Goal: Task Accomplishment & Management: Use online tool/utility

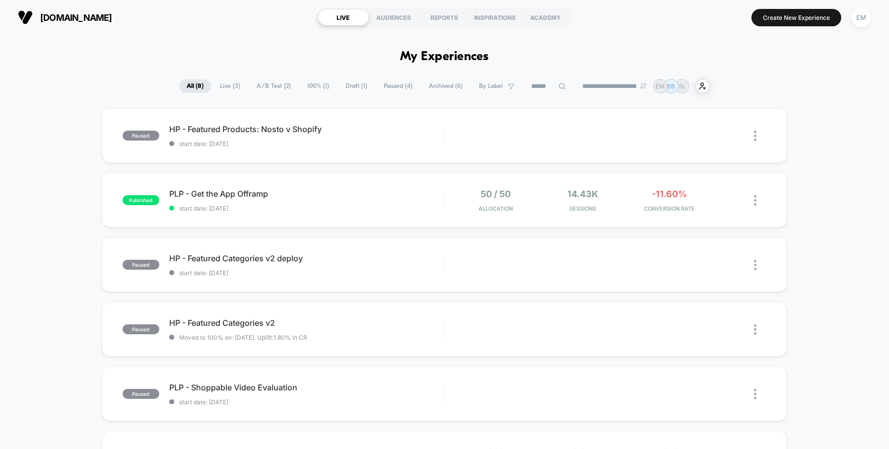
click at [72, 237] on div "paused HP - Featured Products: Nosto v Shopify start date: [DATE] Edit Duplicat…" at bounding box center [444, 386] width 889 height 556
click at [783, 16] on button "Create New Experience" at bounding box center [797, 17] width 90 height 17
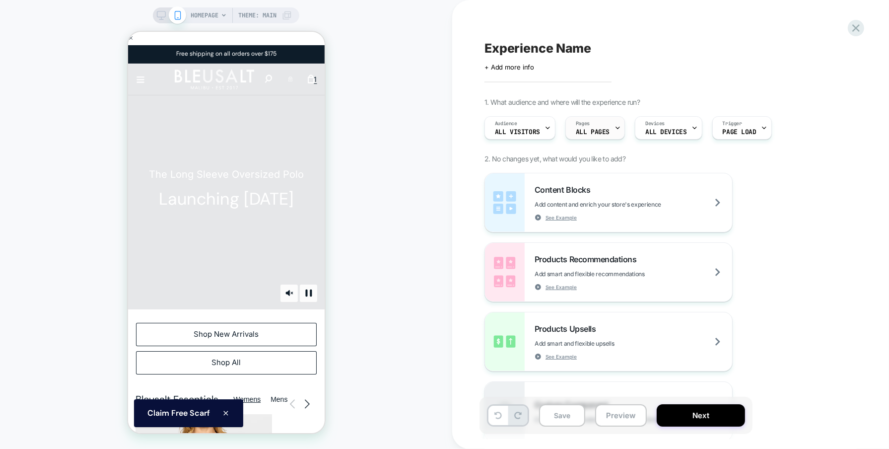
click at [596, 128] on div "Pages ALL PAGES" at bounding box center [593, 128] width 54 height 22
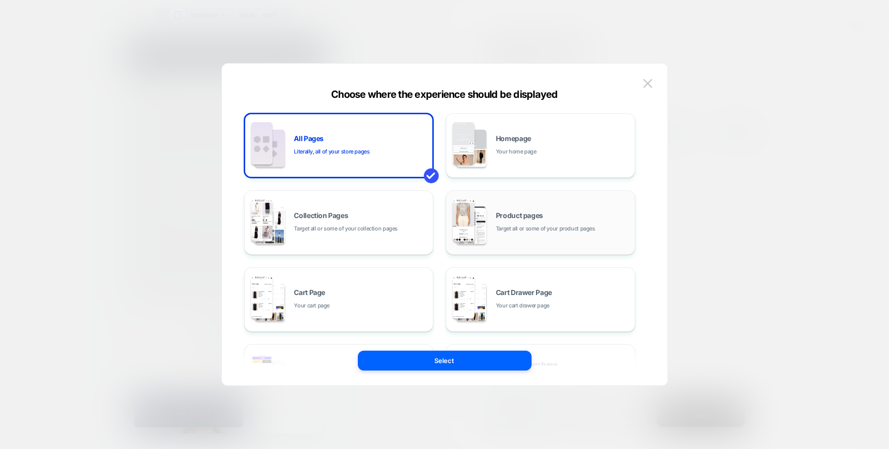
click at [542, 229] on span "Target all or some of your product pages" at bounding box center [545, 228] width 99 height 9
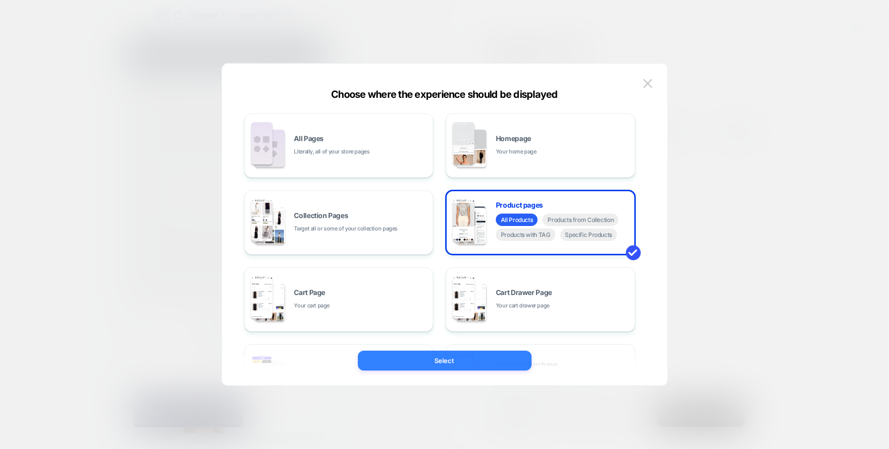
click at [470, 364] on button "Select" at bounding box center [445, 361] width 174 height 20
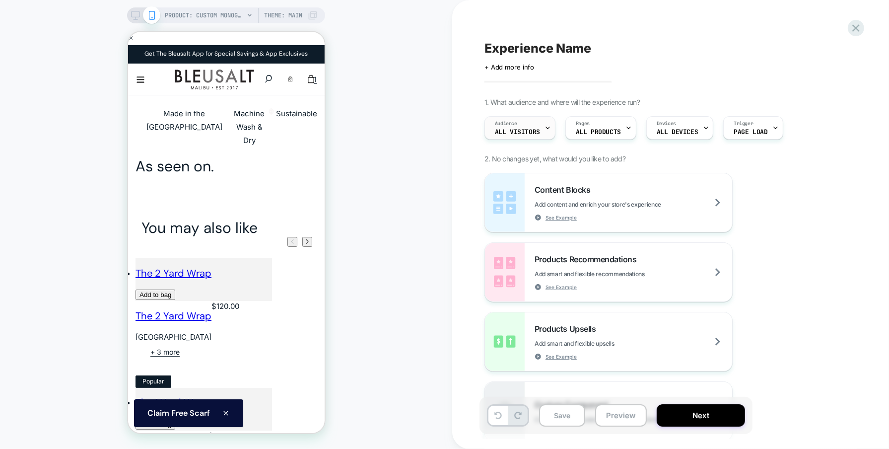
click at [535, 131] on span "All Visitors" at bounding box center [517, 132] width 45 height 7
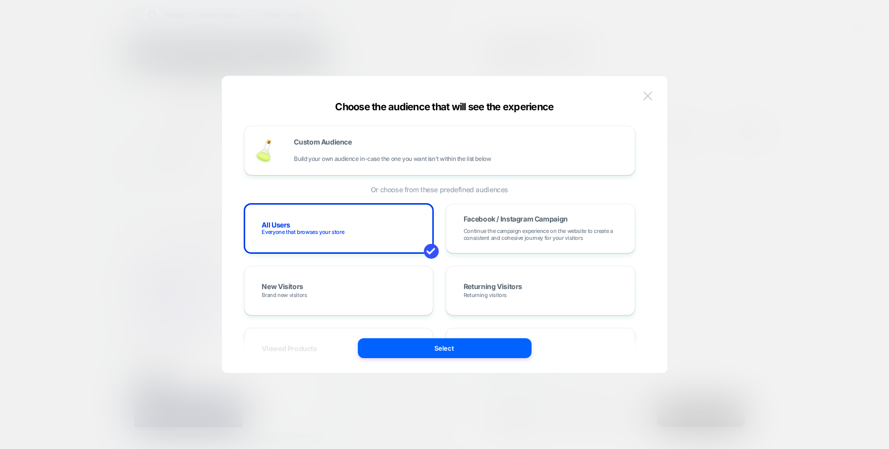
click at [651, 93] on img at bounding box center [648, 95] width 9 height 8
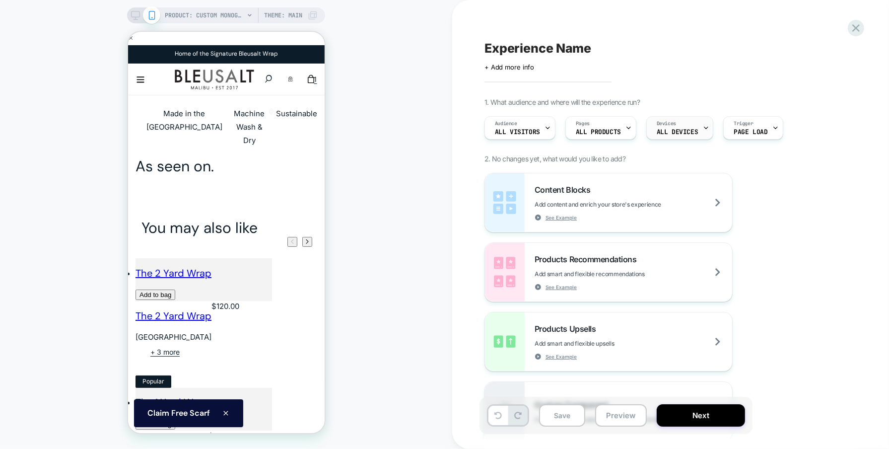
click at [672, 122] on span "Devices" at bounding box center [666, 123] width 19 height 7
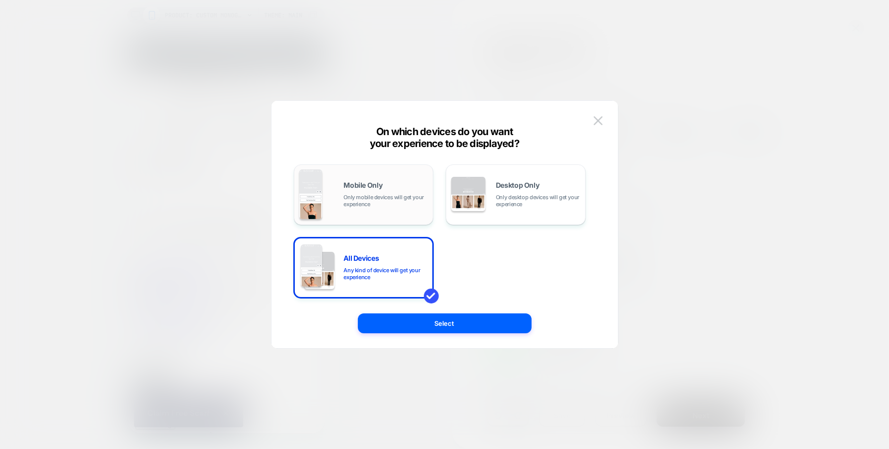
click at [424, 187] on div "Mobile Only Only mobile devices will get your experience" at bounding box center [386, 195] width 84 height 26
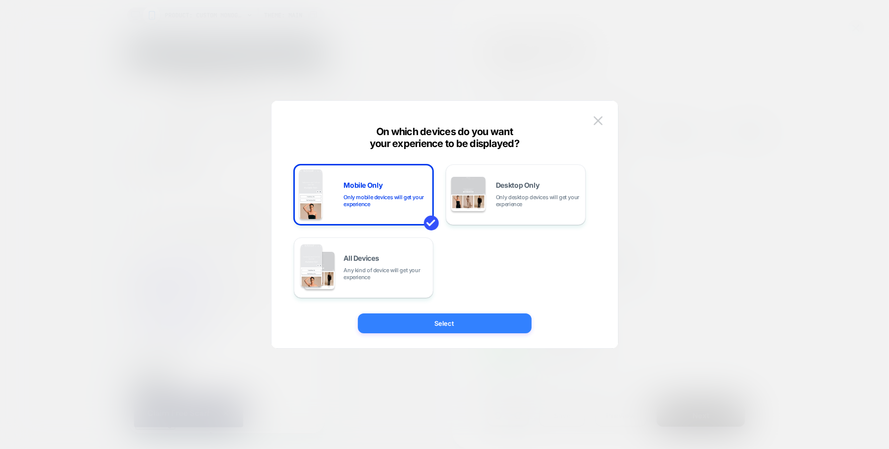
click at [448, 330] on button "Select" at bounding box center [445, 323] width 174 height 20
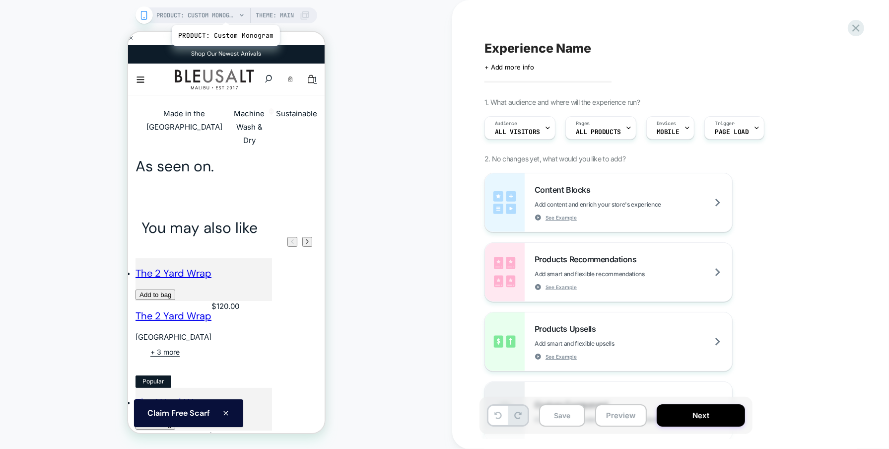
click at [224, 12] on span "PRODUCT: Custom Monogram" at bounding box center [196, 15] width 79 height 16
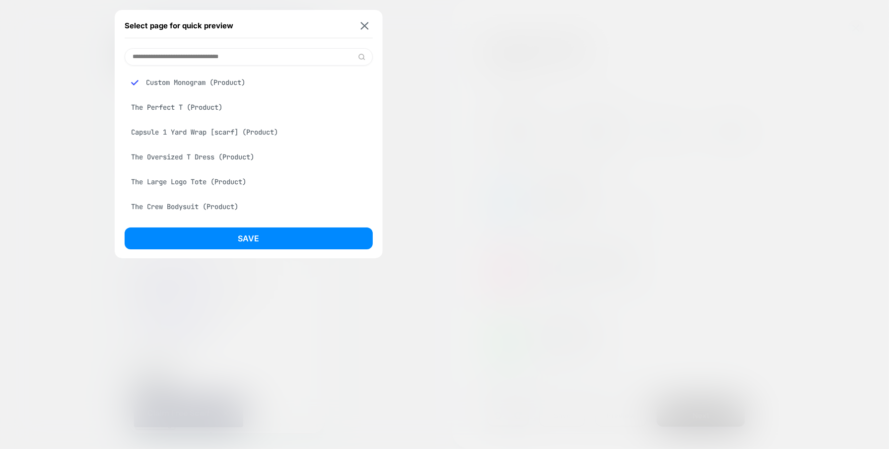
click at [168, 105] on div "The Perfect T (Product)" at bounding box center [249, 107] width 248 height 19
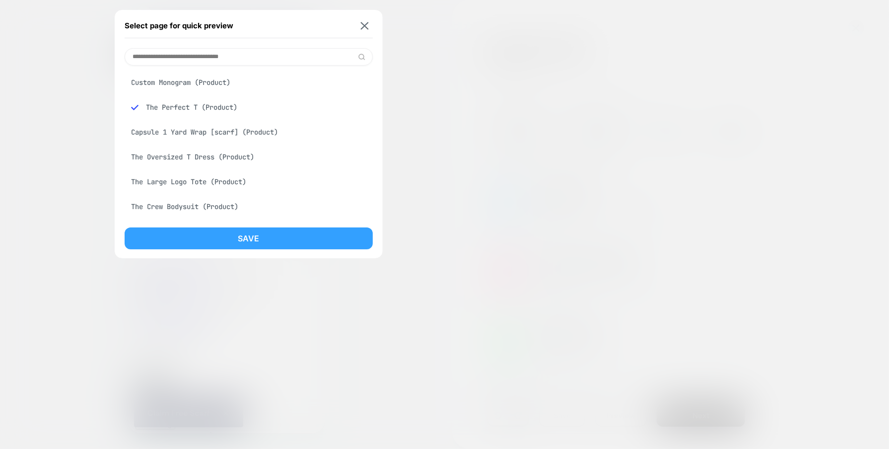
click at [201, 238] on button "Save" at bounding box center [249, 238] width 248 height 22
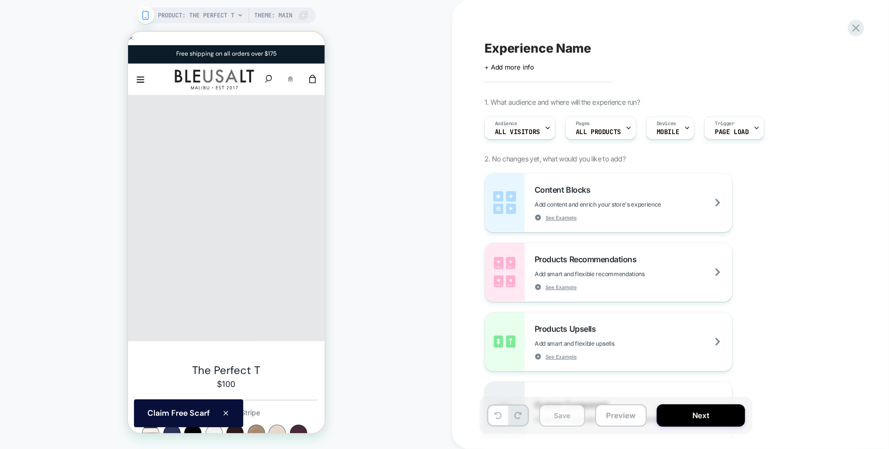
click at [562, 416] on button "Save" at bounding box center [562, 415] width 46 height 22
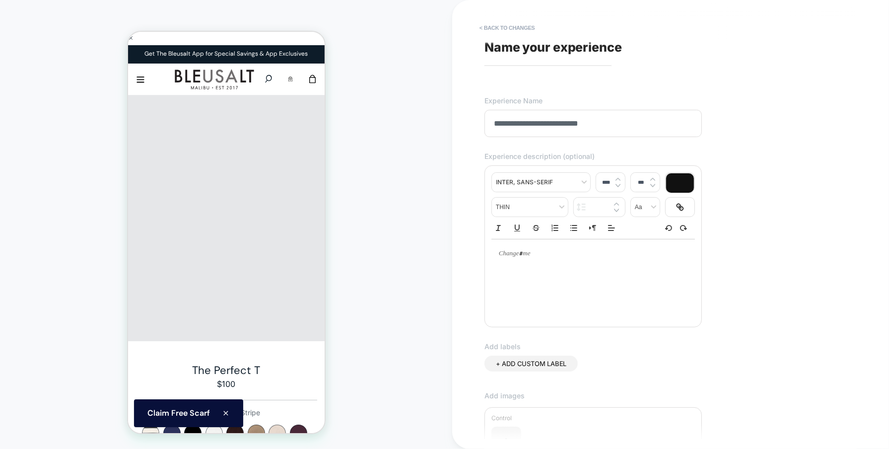
type input "**********"
click at [728, 360] on div "+ ADD CUSTOM LABEL" at bounding box center [666, 374] width 362 height 36
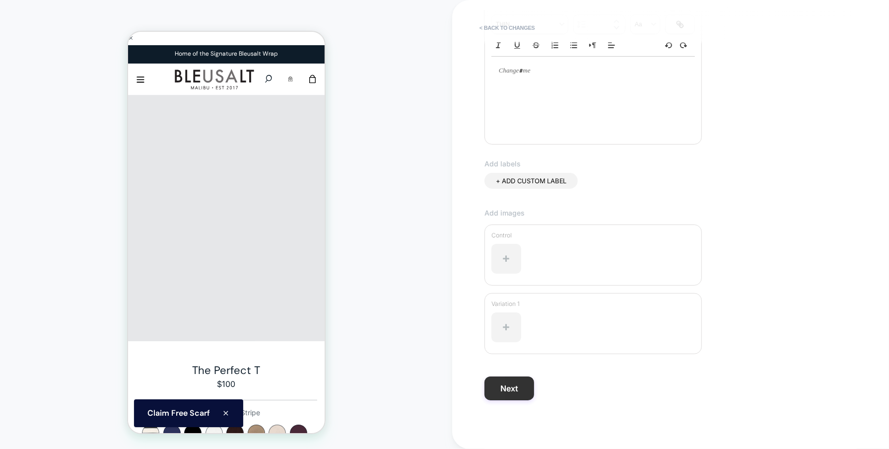
click at [500, 386] on button "Next" at bounding box center [510, 388] width 50 height 24
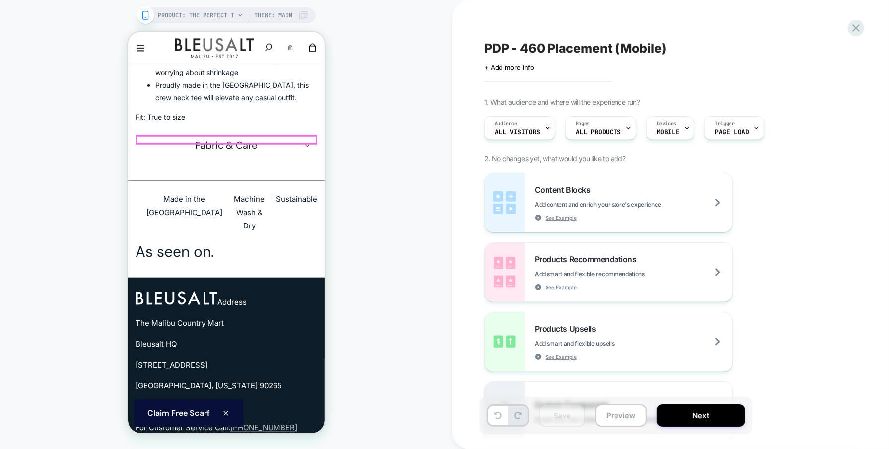
scroll to position [0, 0]
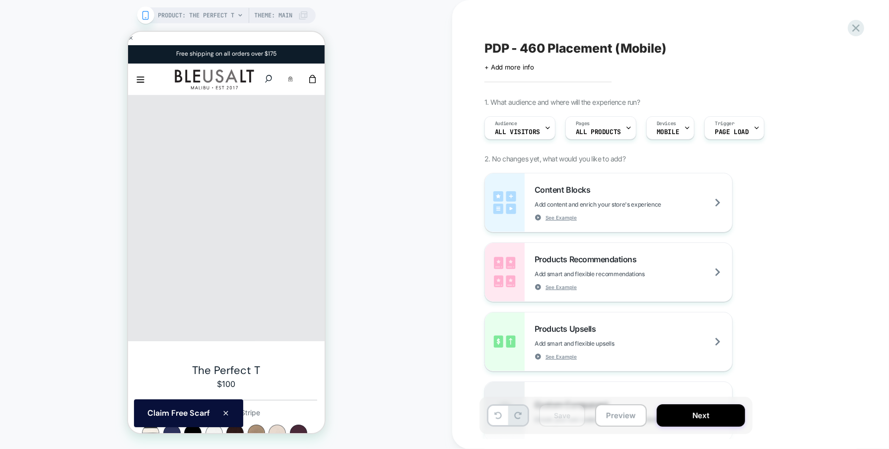
click at [51, 51] on div "PRODUCT: The Perfect T PRODUCT: The Perfect T Theme: MAIN" at bounding box center [226, 224] width 452 height 429
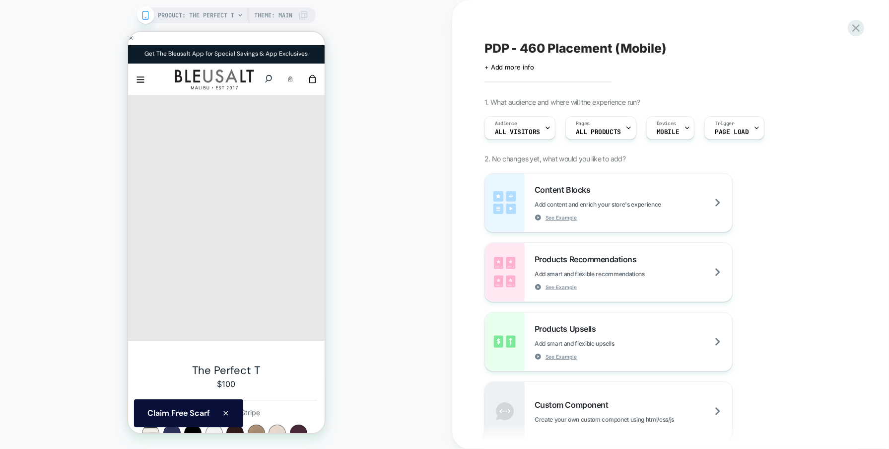
click at [228, 14] on span "PRODUCT: The Perfect T" at bounding box center [196, 15] width 76 height 16
click at [240, 14] on icon at bounding box center [240, 15] width 6 height 6
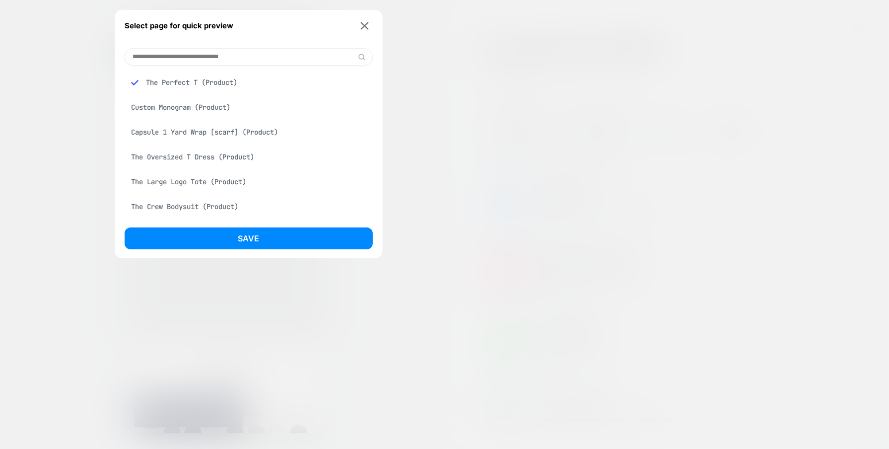
click at [222, 58] on input at bounding box center [249, 56] width 248 height 17
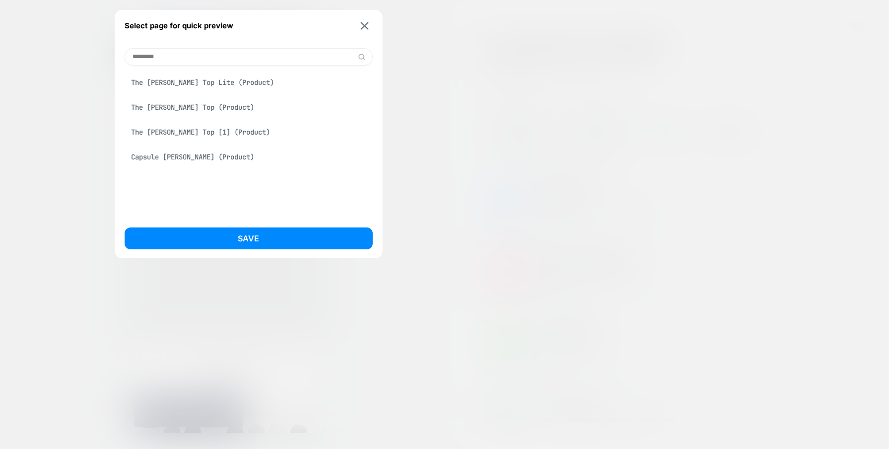
type input "*********"
click at [175, 104] on div "The [PERSON_NAME] Top (Product)" at bounding box center [249, 107] width 248 height 19
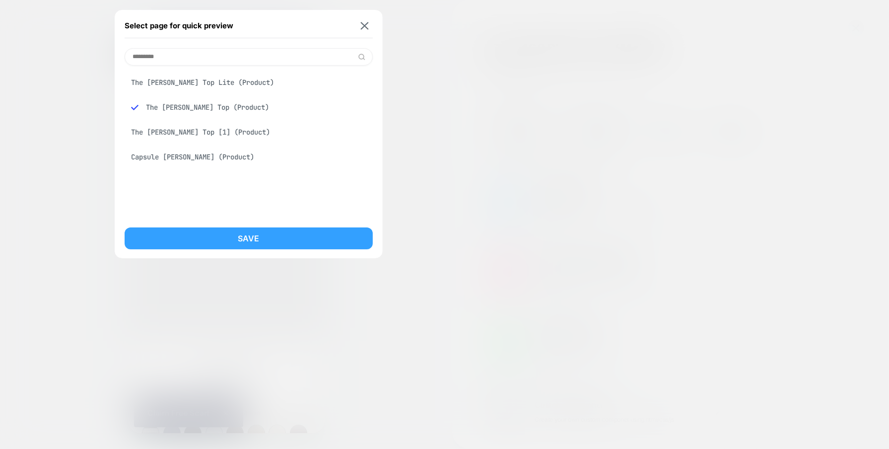
click at [188, 240] on button "Save" at bounding box center [249, 238] width 248 height 22
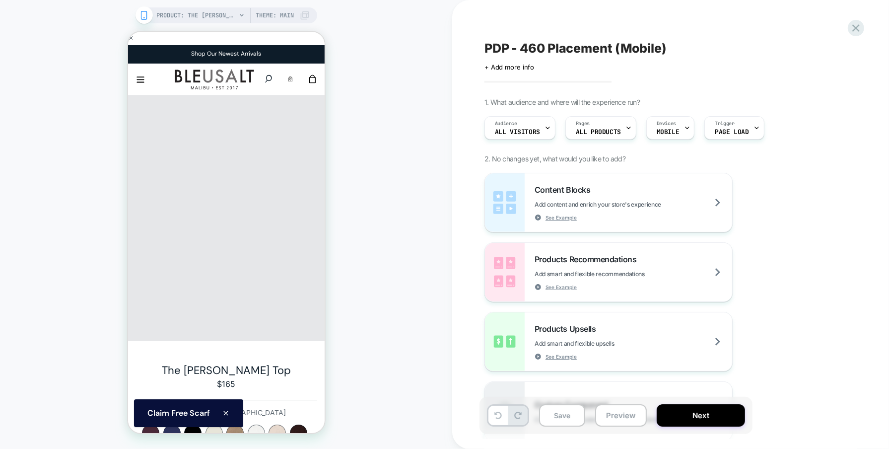
click at [239, 12] on icon at bounding box center [242, 15] width 6 height 6
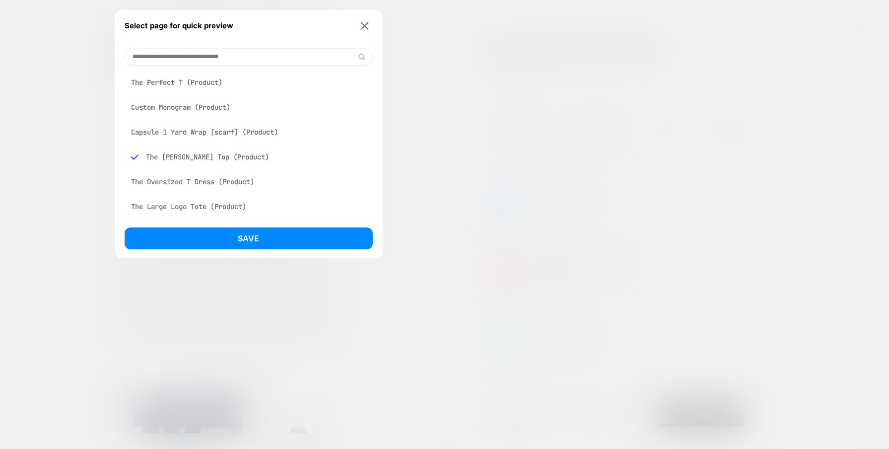
click at [198, 188] on div "The Oversized T Dress (Product)" at bounding box center [249, 181] width 248 height 19
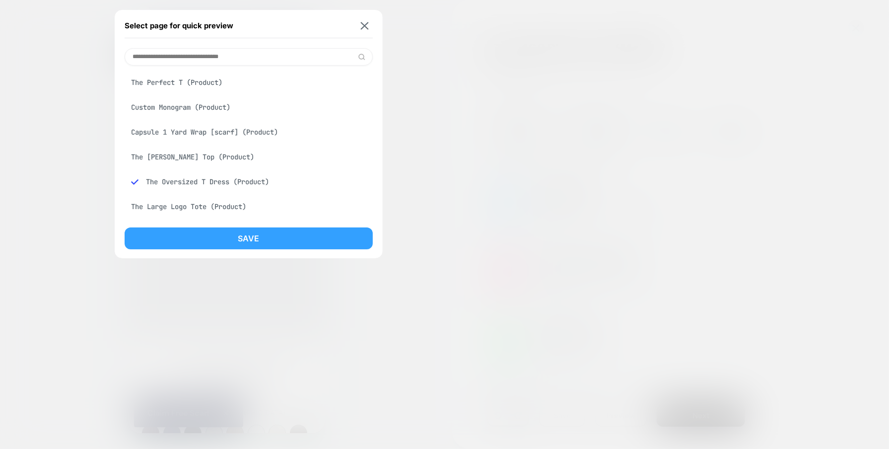
click at [212, 241] on button "Save" at bounding box center [249, 238] width 248 height 22
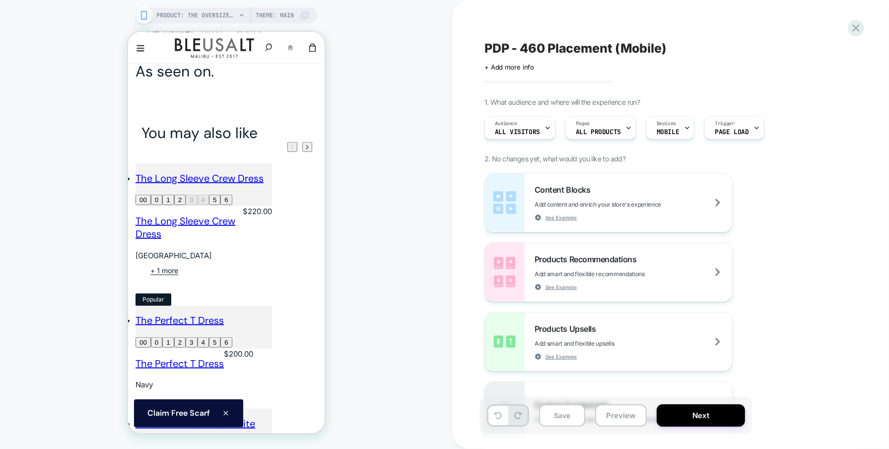
scroll to position [847, 0]
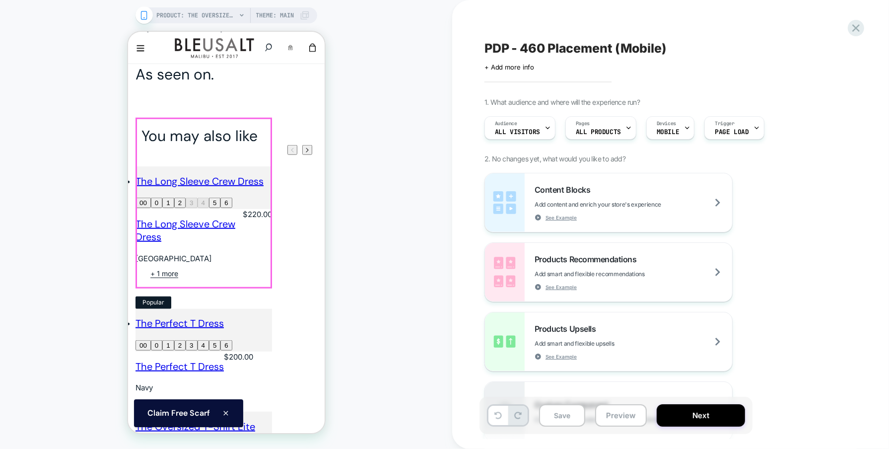
click at [237, 209] on div "The Long Sleeve Crew Dress 00 0 1 2 3 4 5 6" at bounding box center [203, 191] width 137 height 35
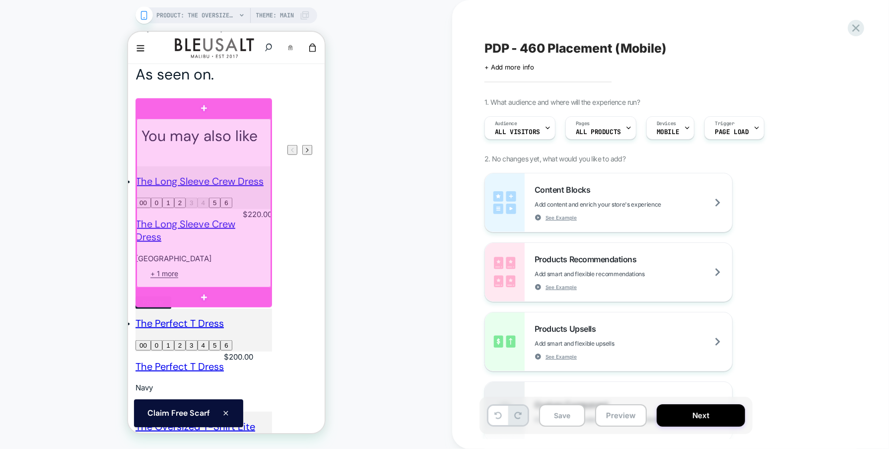
click at [237, 231] on div at bounding box center [203, 202] width 135 height 169
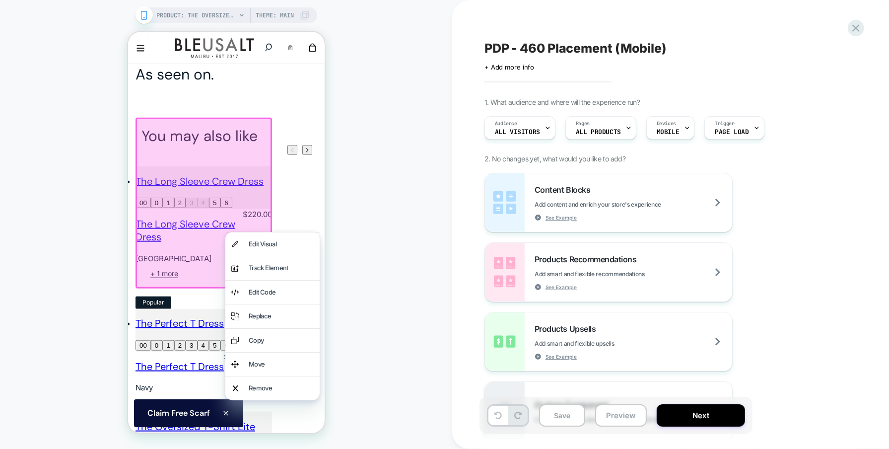
click at [374, 171] on div "PRODUCT: The Oversized T Dress PRODUCT: The Oversized T Dress Theme: MAIN" at bounding box center [226, 224] width 452 height 429
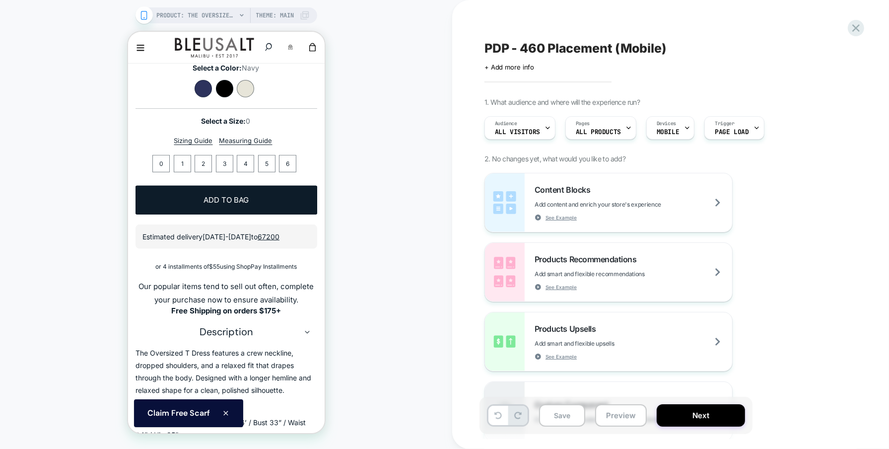
scroll to position [0, 0]
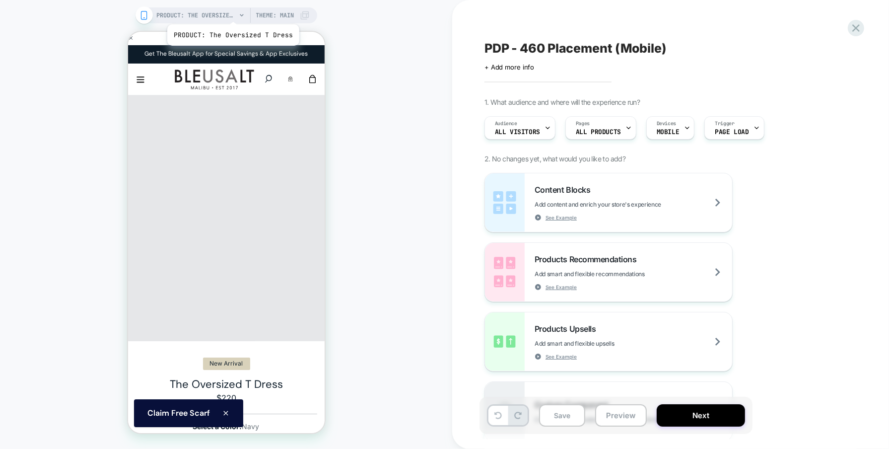
click at [232, 12] on span "PRODUCT: The Oversized T Dress" at bounding box center [196, 15] width 79 height 16
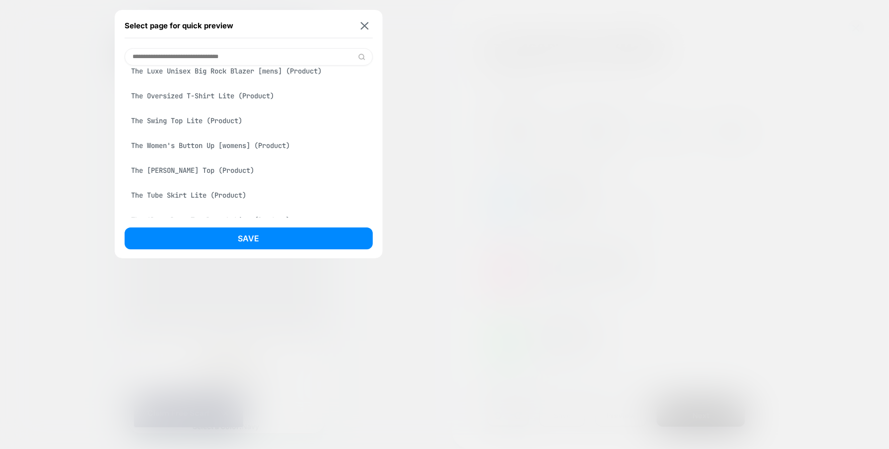
scroll to position [437, 0]
click at [170, 174] on div "The [PERSON_NAME] Top (Product)" at bounding box center [249, 166] width 248 height 19
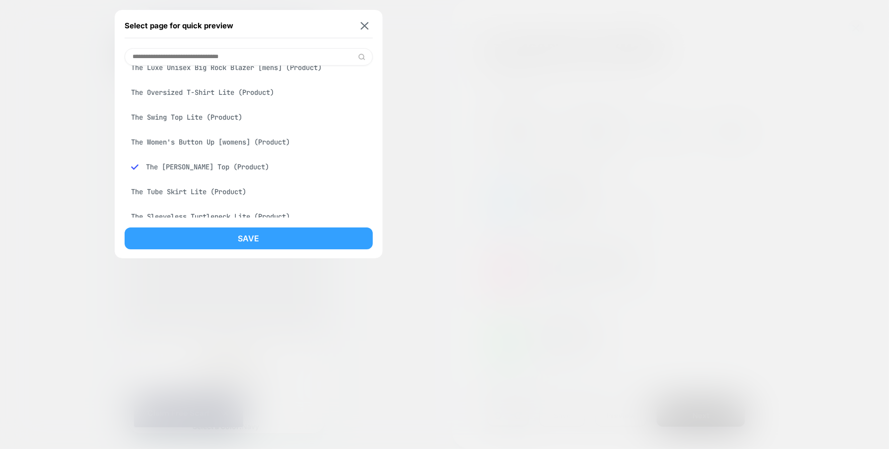
click at [208, 241] on button "Save" at bounding box center [249, 238] width 248 height 22
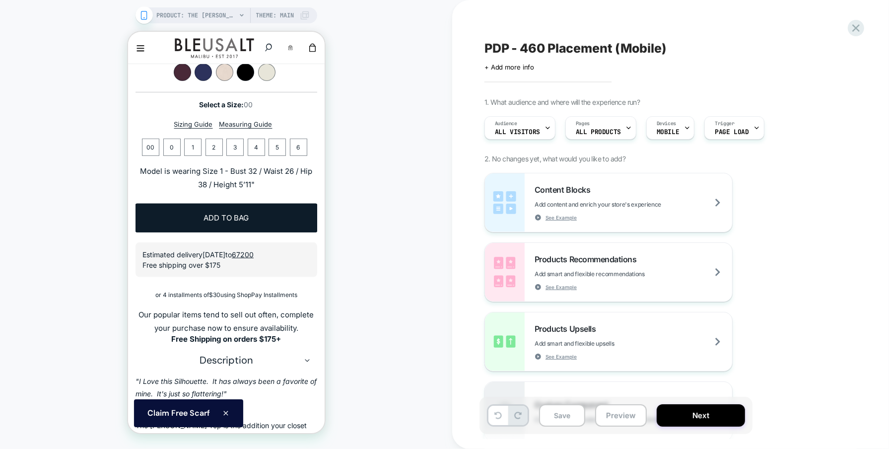
scroll to position [0, 0]
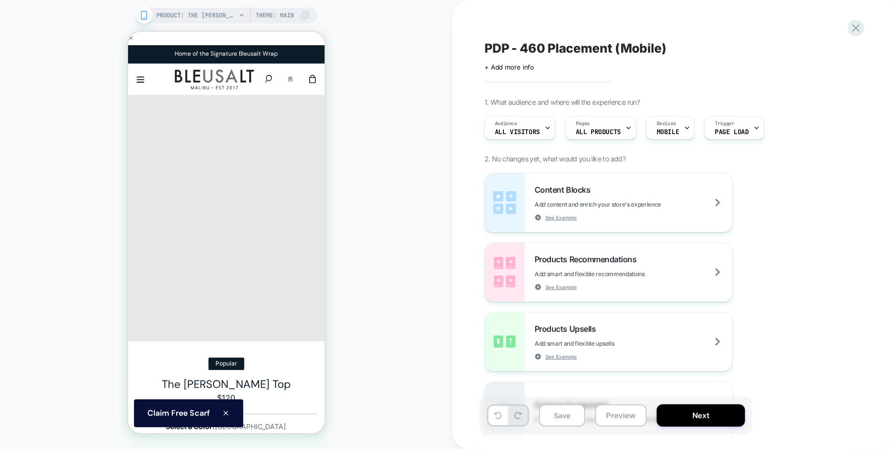
click at [240, 14] on icon at bounding box center [242, 15] width 6 height 6
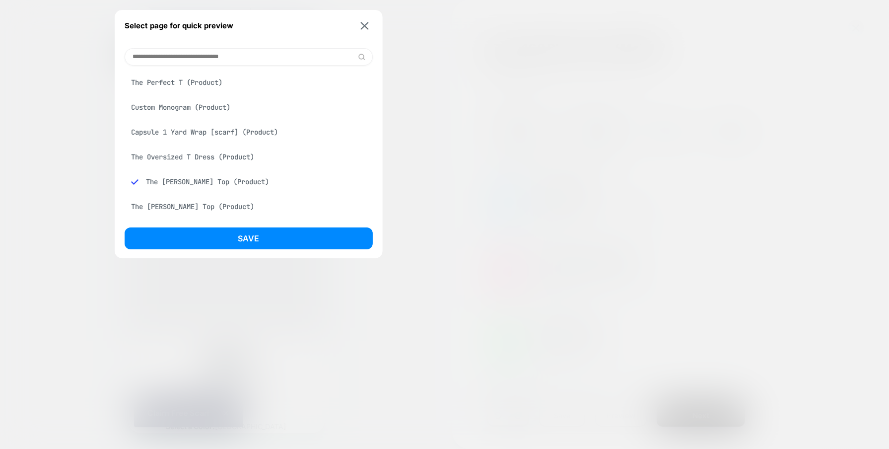
click at [187, 207] on div "The [PERSON_NAME] Top (Product)" at bounding box center [249, 206] width 248 height 19
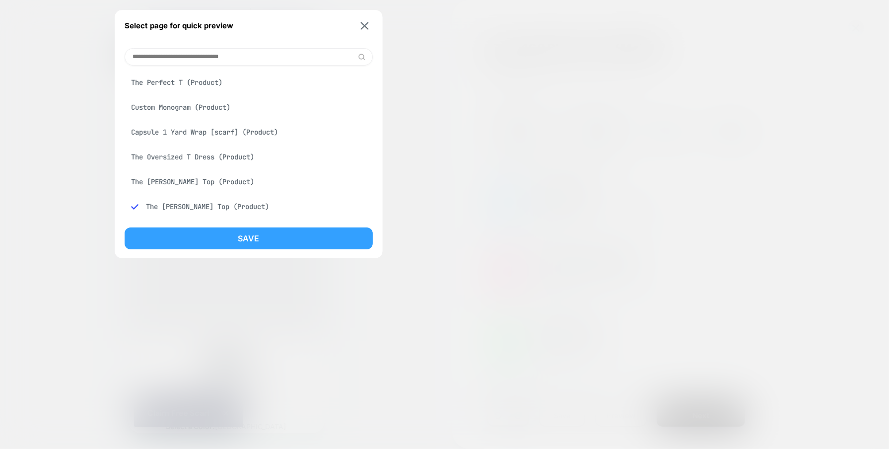
click at [201, 242] on button "Save" at bounding box center [249, 238] width 248 height 22
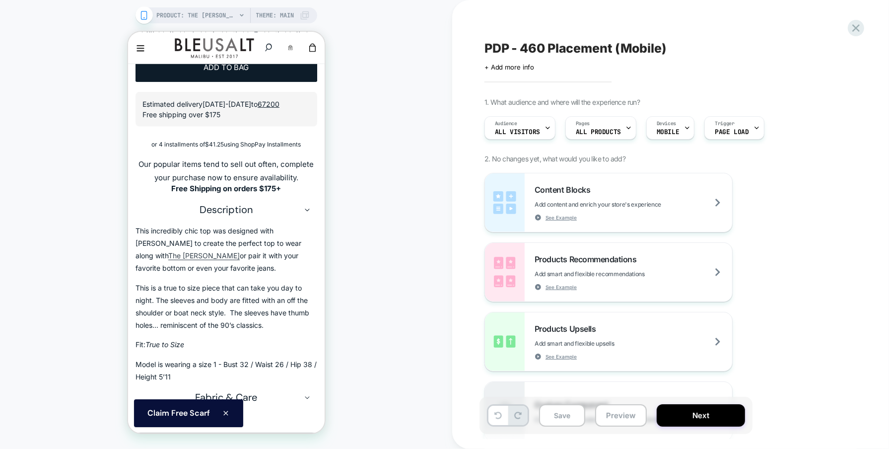
scroll to position [502, 0]
click at [307, 211] on icon at bounding box center [306, 211] width 5 height 3
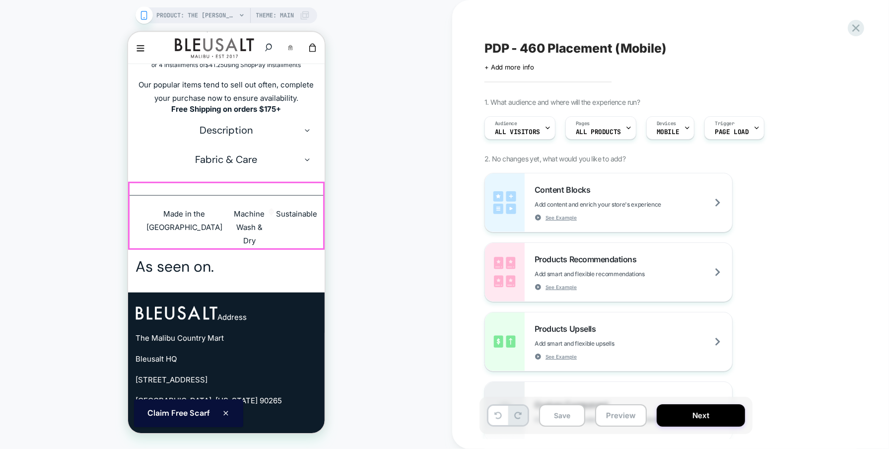
scroll to position [592, 0]
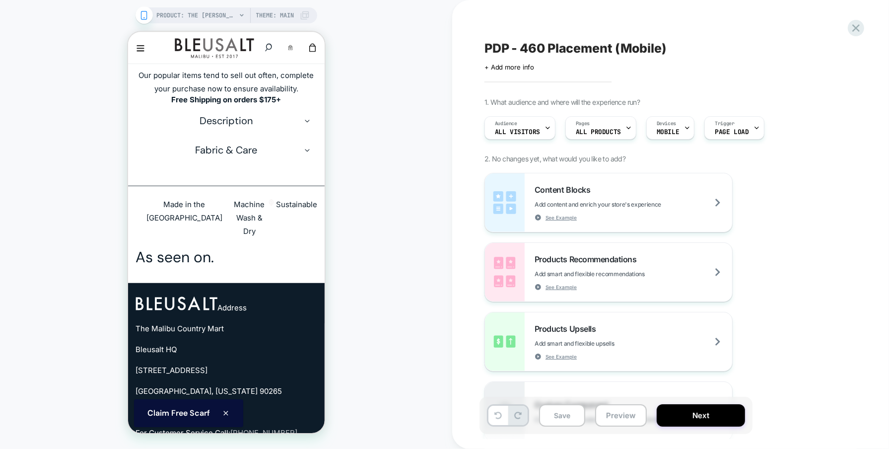
click at [357, 265] on div "PRODUCT: The [PERSON_NAME] Top PRODUCT: The [PERSON_NAME] Top Theme: MAIN" at bounding box center [226, 224] width 452 height 429
click at [146, 16] on icon at bounding box center [144, 15] width 9 height 9
click at [679, 138] on div "Devices MOBILE" at bounding box center [668, 128] width 42 height 22
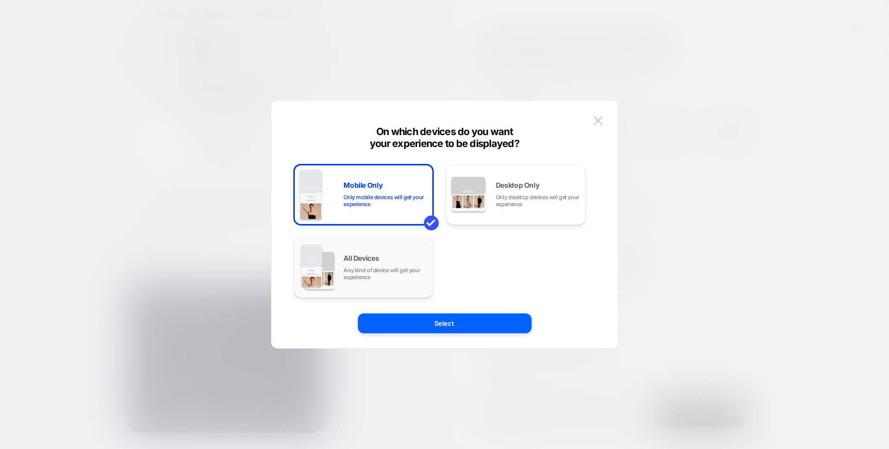
click at [335, 253] on div "All Devices Any kind of device will get your experience" at bounding box center [363, 267] width 129 height 51
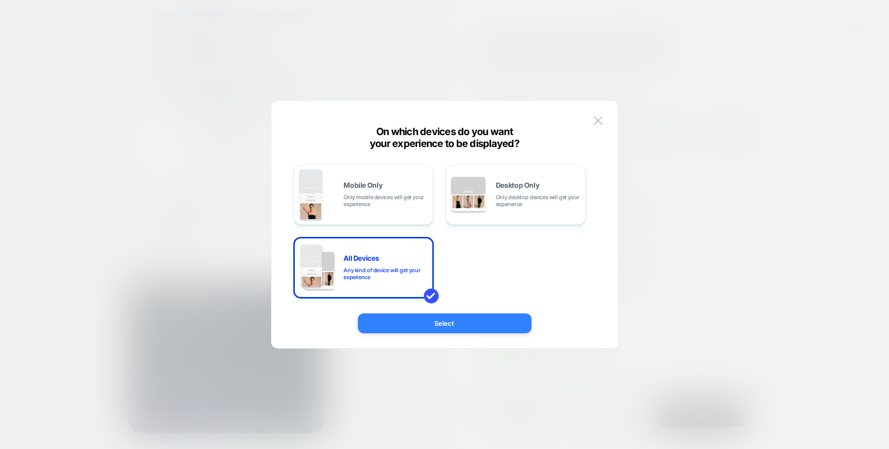
click at [432, 327] on button "Select" at bounding box center [445, 323] width 174 height 20
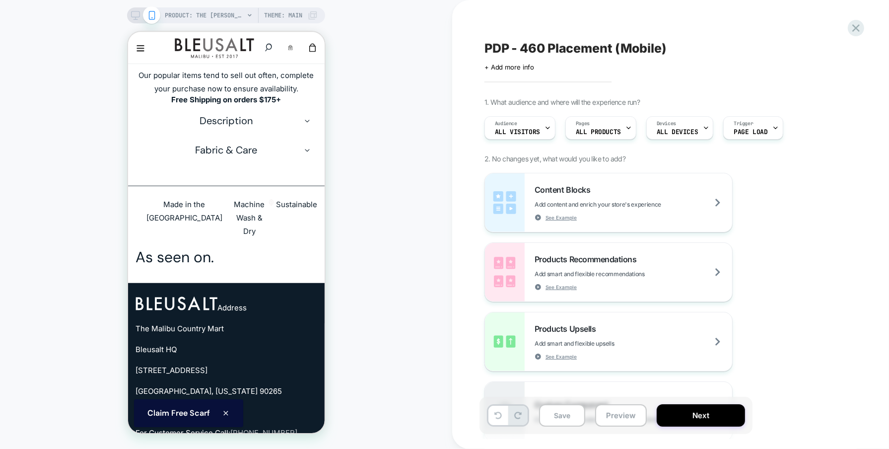
click at [135, 10] on div "PRODUCT: The [PERSON_NAME] Top Theme: MAIN" at bounding box center [226, 15] width 198 height 16
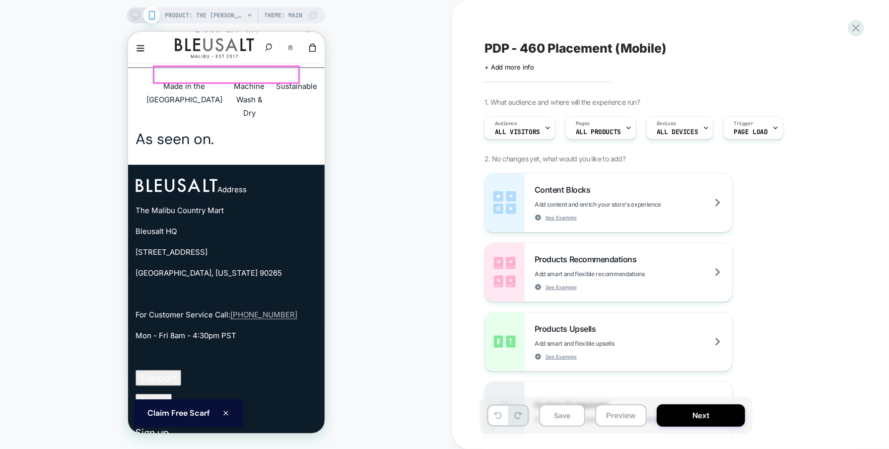
scroll to position [717, 0]
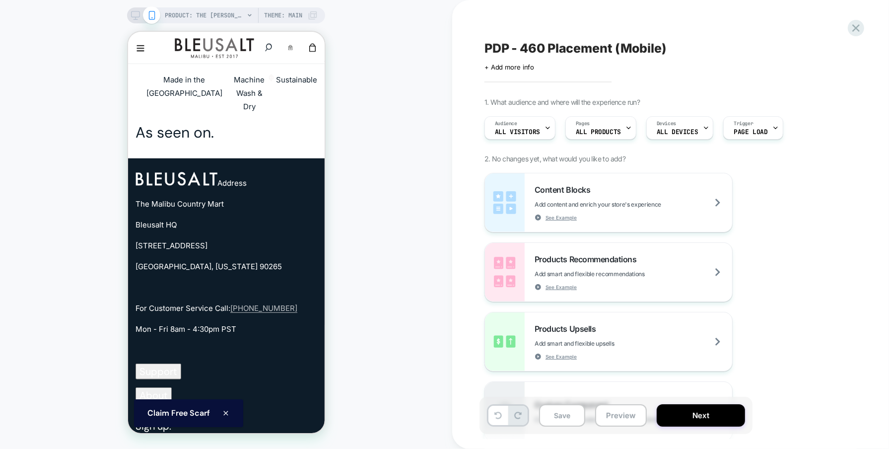
click at [135, 13] on icon at bounding box center [135, 15] width 9 height 9
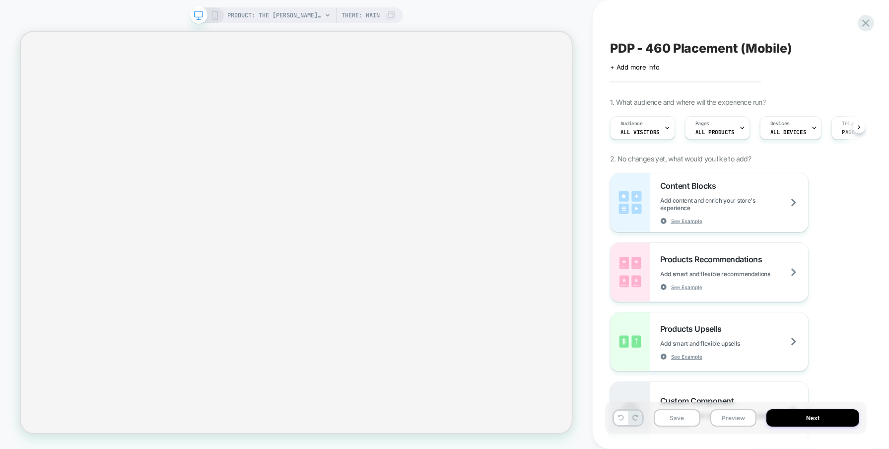
scroll to position [0, 0]
